Goal: Task Accomplishment & Management: Manage account settings

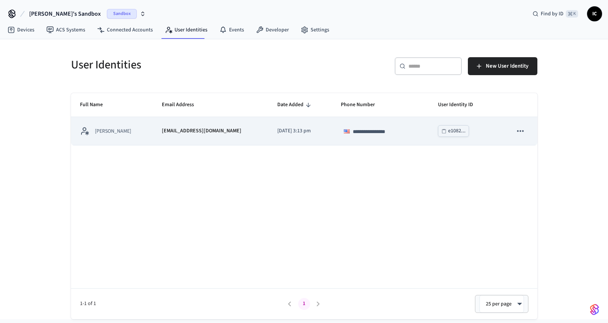
click at [222, 131] on div "justexplauren25@gmail.com" at bounding box center [211, 131] width 98 height 8
click at [449, 129] on div "e1082..." at bounding box center [457, 130] width 18 height 9
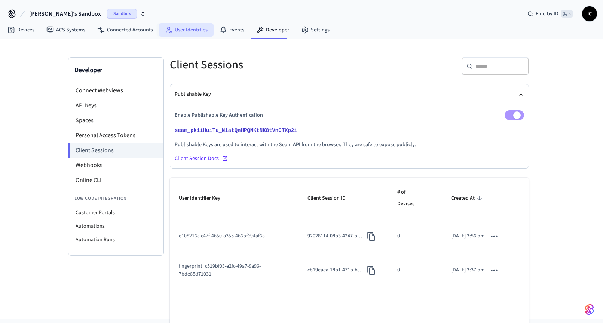
click at [184, 31] on link "User Identities" at bounding box center [186, 29] width 55 height 13
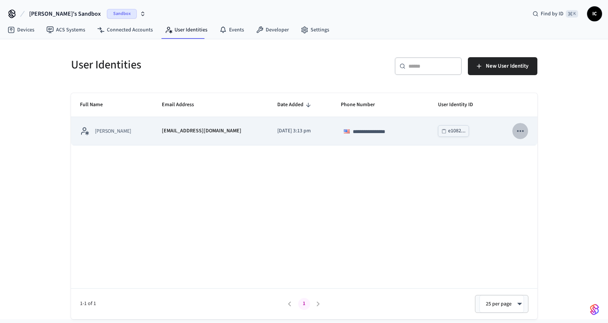
click at [519, 130] on icon "sticky table" at bounding box center [521, 131] width 10 height 10
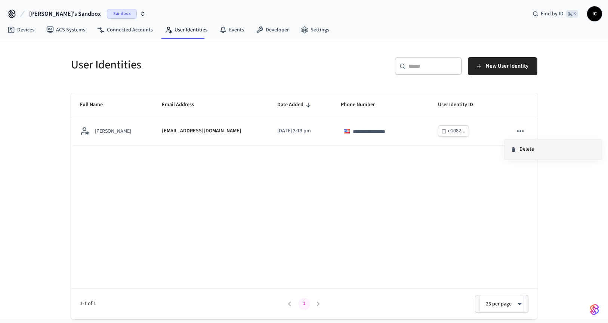
click at [522, 146] on li "Delete" at bounding box center [553, 149] width 97 height 20
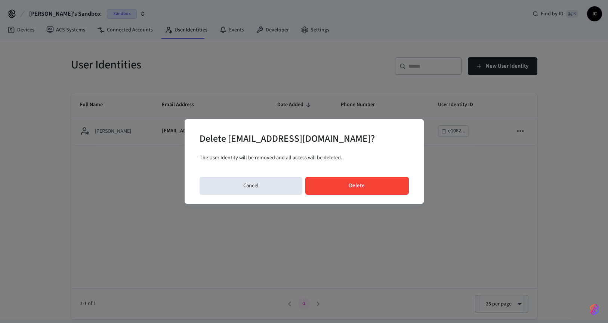
click at [336, 184] on button "Delete" at bounding box center [357, 186] width 104 height 18
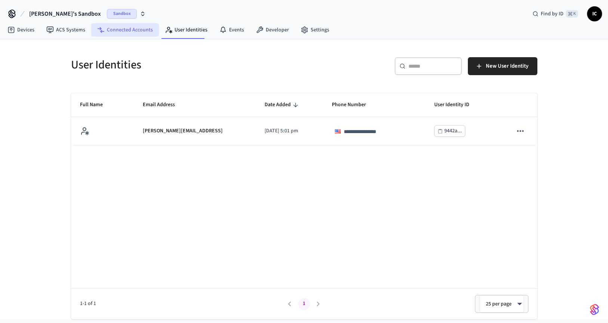
click at [128, 32] on link "Connected Accounts" at bounding box center [125, 29] width 68 height 13
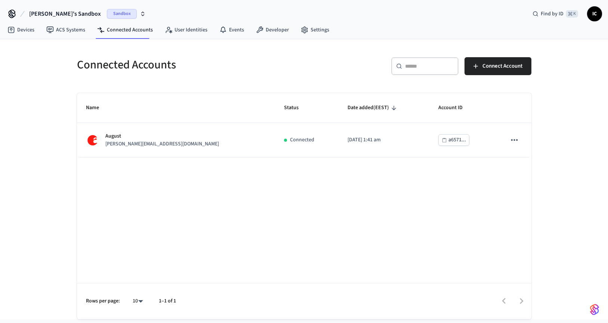
click at [183, 182] on div "Name Status Date added (EEST) Account ID August [PERSON_NAME][EMAIL_ADDRESS][DO…" at bounding box center [304, 206] width 455 height 226
click at [497, 65] on span "Connect Account" at bounding box center [503, 66] width 40 height 10
click at [356, 234] on div "Name Status Date added (EEST) Account ID August [PERSON_NAME][EMAIL_ADDRESS][DO…" at bounding box center [304, 206] width 455 height 226
click at [499, 65] on span "Connect Account" at bounding box center [503, 66] width 40 height 10
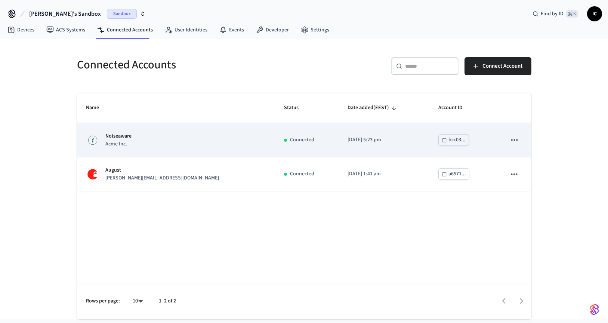
click at [513, 139] on icon "sticky table" at bounding box center [515, 140] width 10 height 10
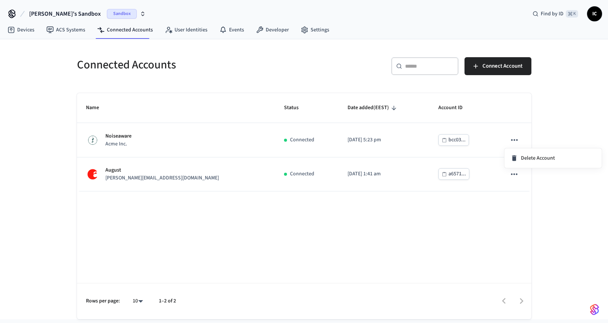
click at [580, 115] on div at bounding box center [304, 161] width 608 height 323
click at [107, 14] on span "Sandbox" at bounding box center [122, 14] width 30 height 10
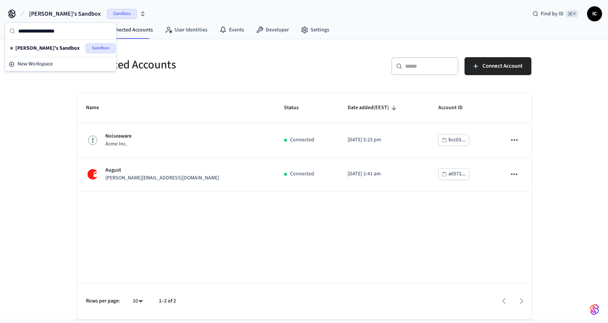
click at [195, 10] on div "[PERSON_NAME]'s Sandbox Sandbox Find by ID ⌘ K IC" at bounding box center [304, 11] width 608 height 22
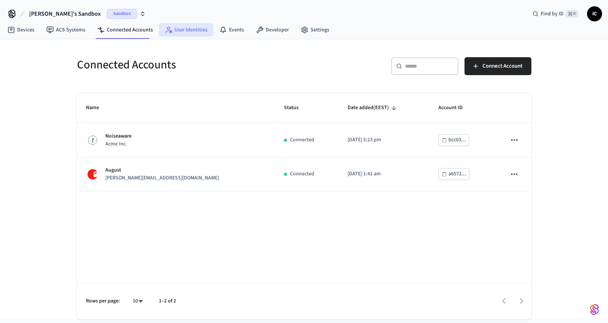
click at [187, 32] on link "User Identities" at bounding box center [186, 29] width 55 height 13
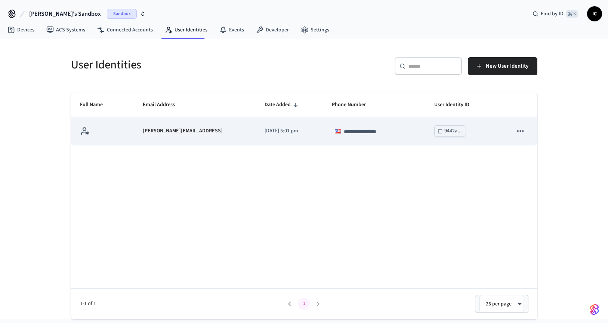
click at [160, 121] on td "[PERSON_NAME][EMAIL_ADDRESS]" at bounding box center [195, 131] width 122 height 28
